Goal: Contribute content

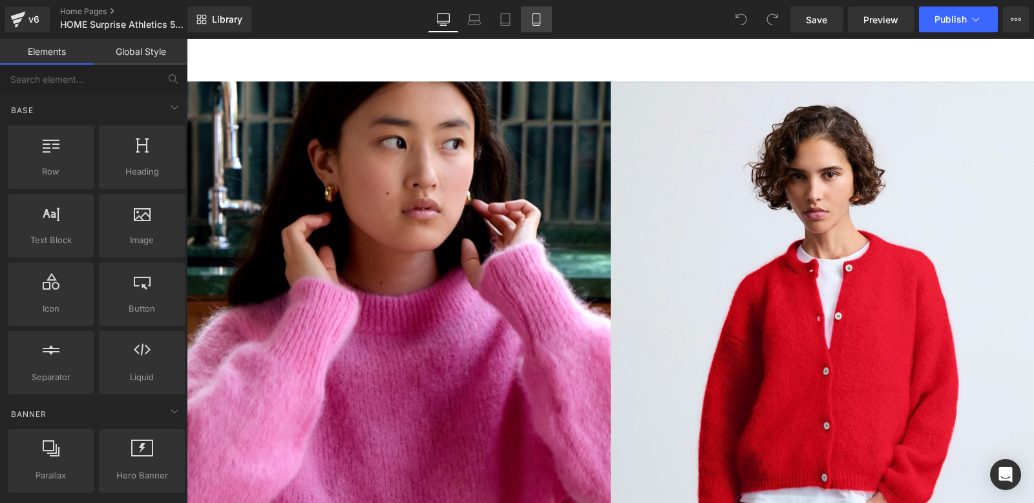
click at [530, 17] on icon at bounding box center [536, 19] width 13 height 13
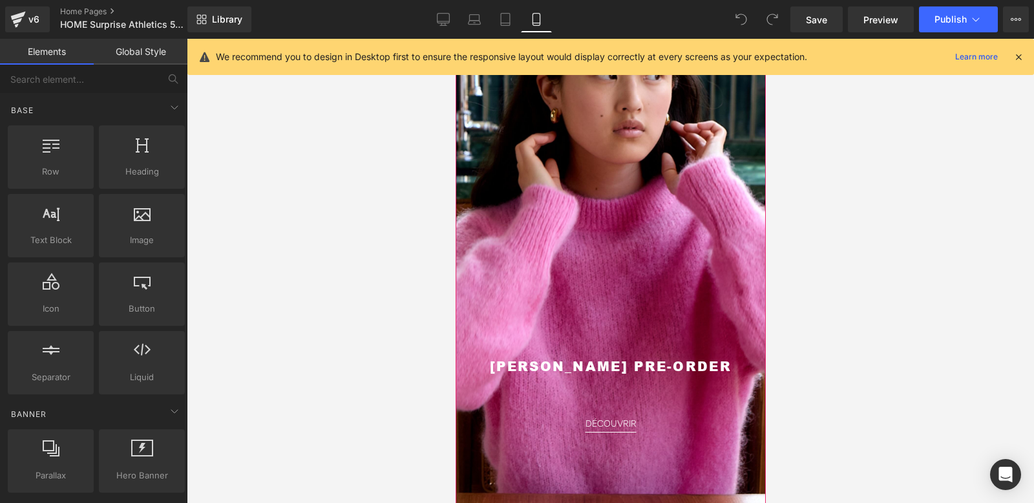
scroll to position [76, 0]
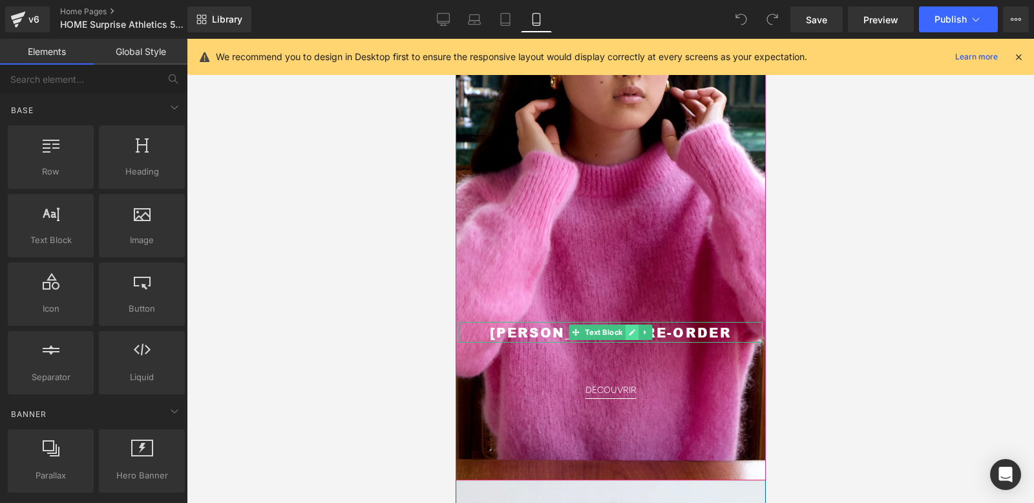
click at [628, 330] on icon at bounding box center [631, 332] width 7 height 8
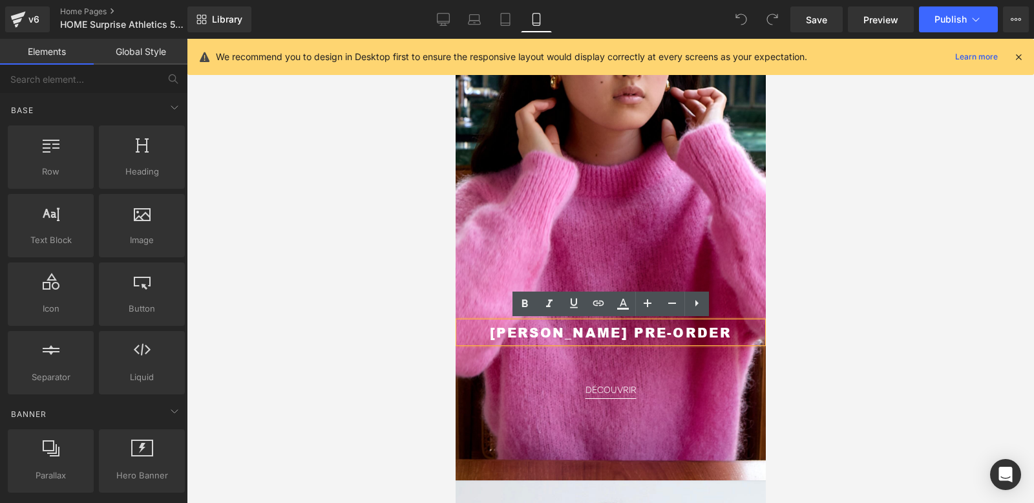
click at [613, 329] on span "[PERSON_NAME] PRE-ORDER" at bounding box center [610, 332] width 242 height 18
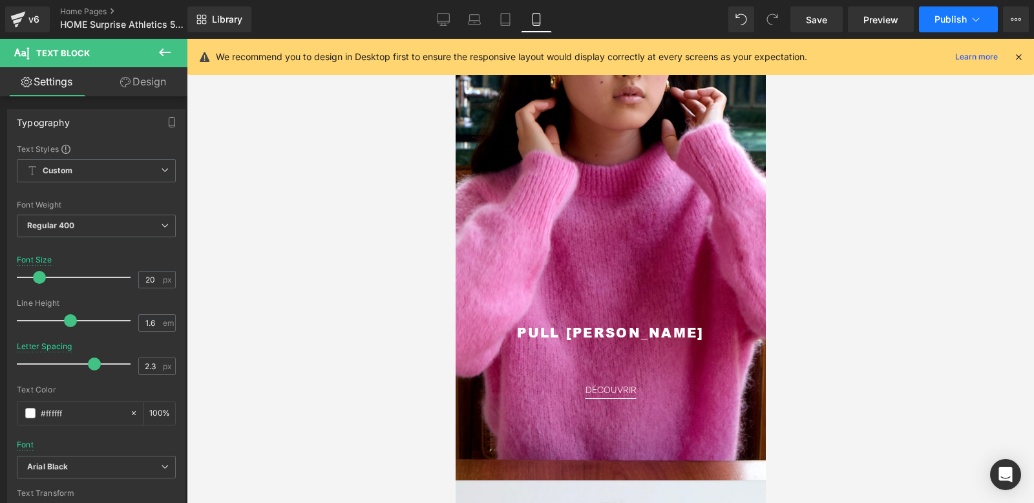
click at [954, 24] on button "Publish" at bounding box center [958, 19] width 79 height 26
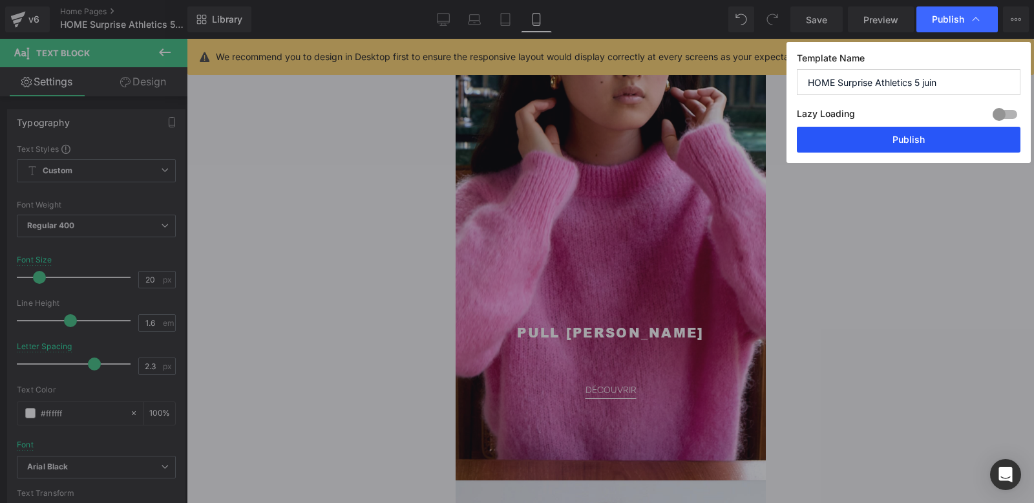
click at [912, 145] on button "Publish" at bounding box center [909, 140] width 224 height 26
